Goal: Information Seeking & Learning: Learn about a topic

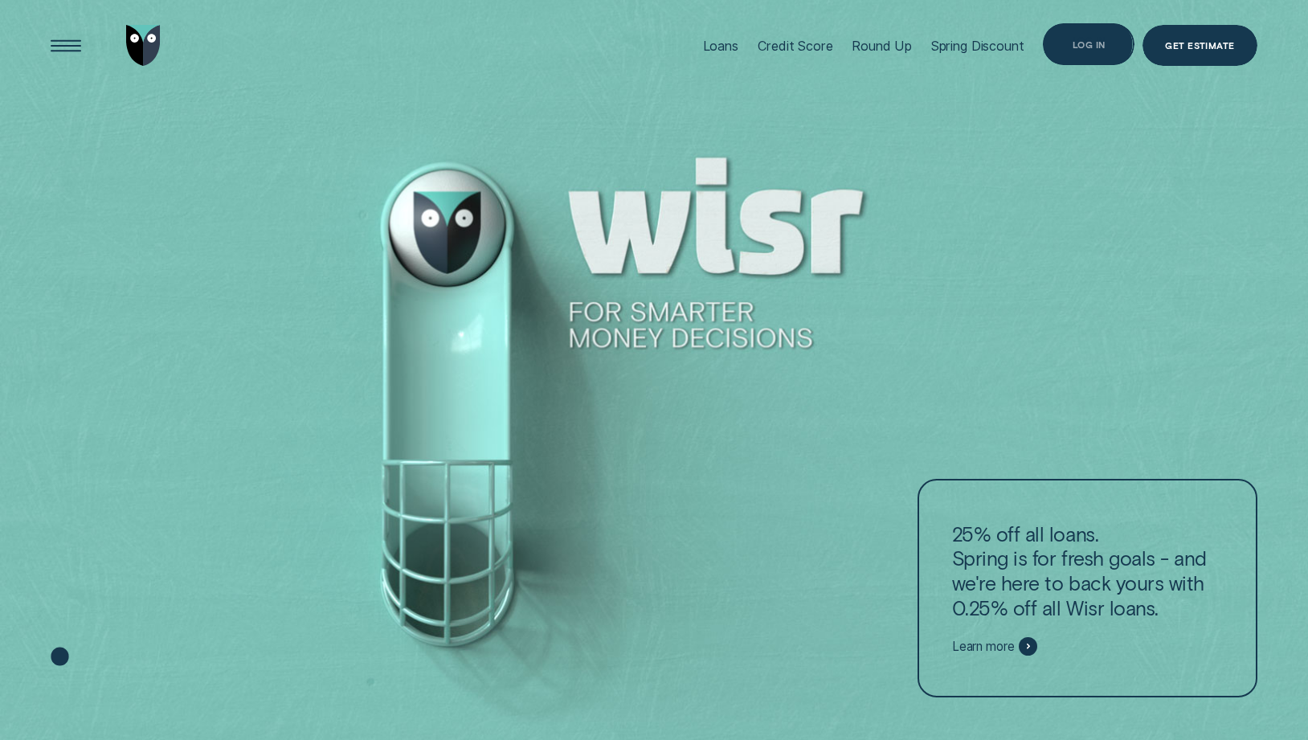
click at [1083, 41] on div "Log in" at bounding box center [1089, 45] width 33 height 8
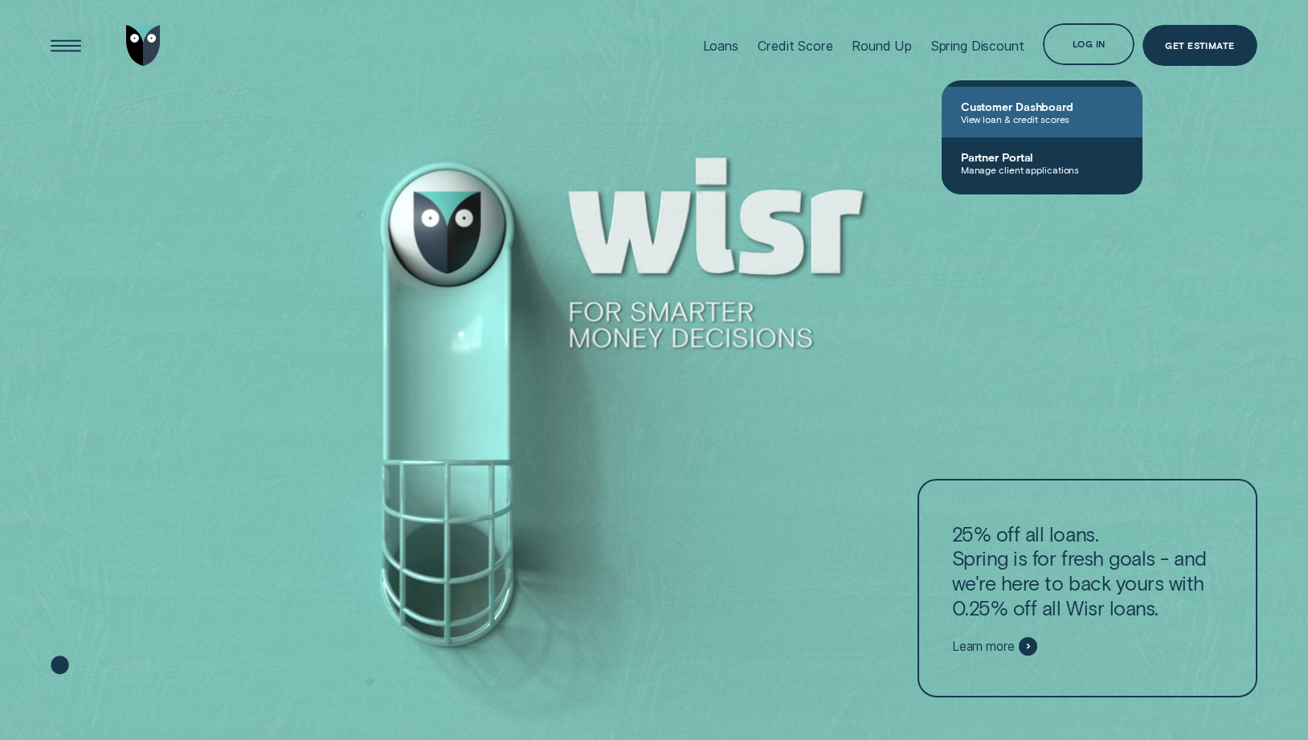
click at [1078, 111] on span "Customer Dashboard" at bounding box center [1042, 107] width 162 height 14
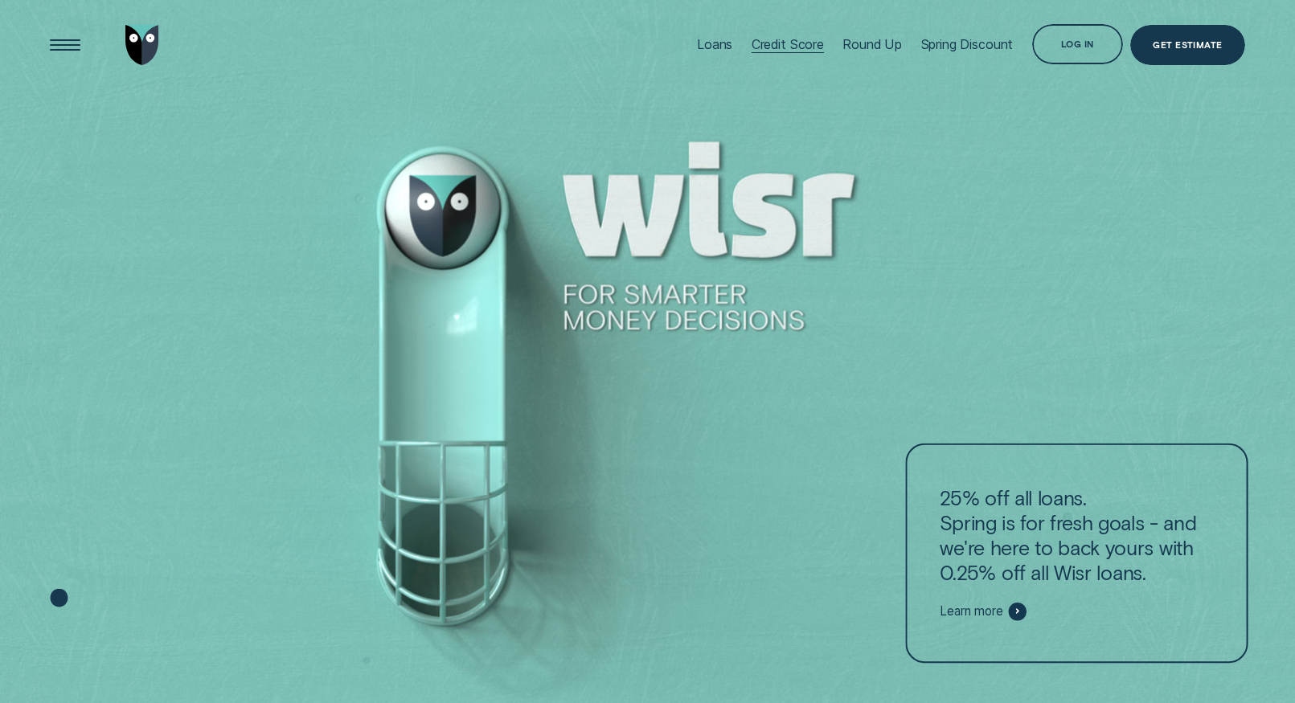
click at [784, 46] on div "Credit Score" at bounding box center [787, 44] width 72 height 15
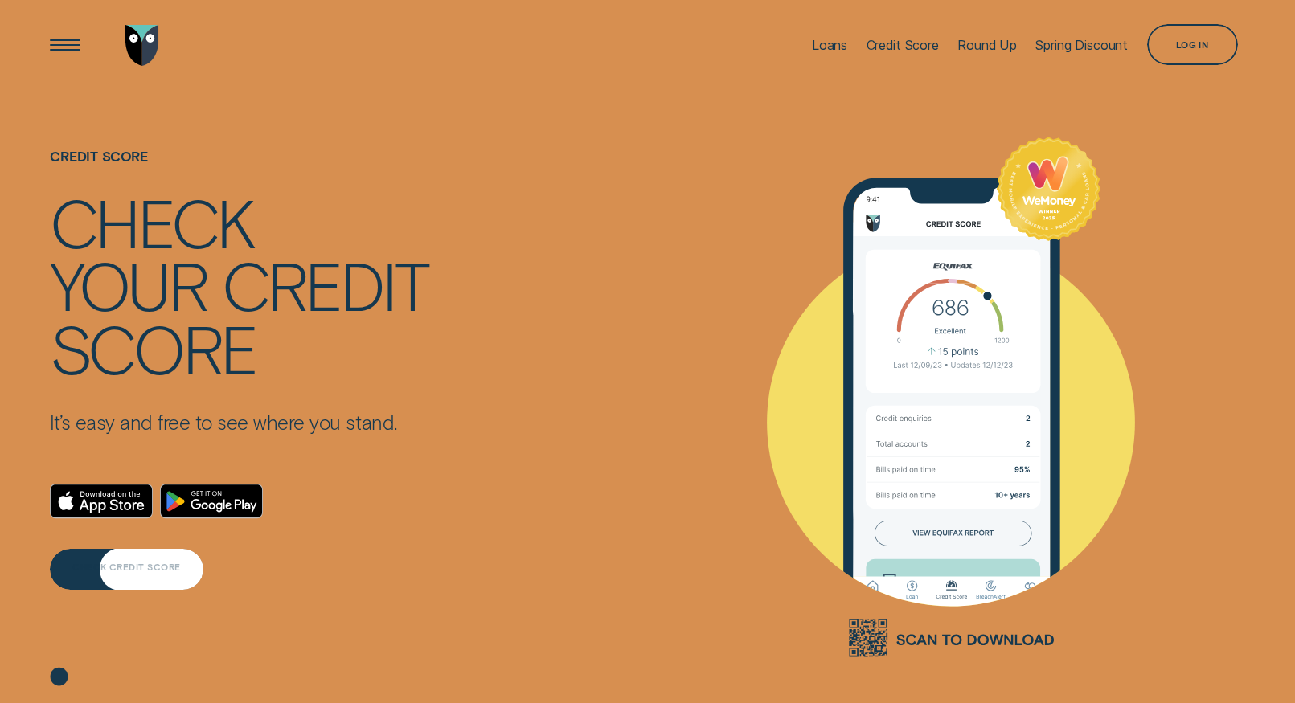
click at [100, 568] on div "CHECK CREDIT SCORE" at bounding box center [126, 567] width 108 height 8
